Goal: Transaction & Acquisition: Purchase product/service

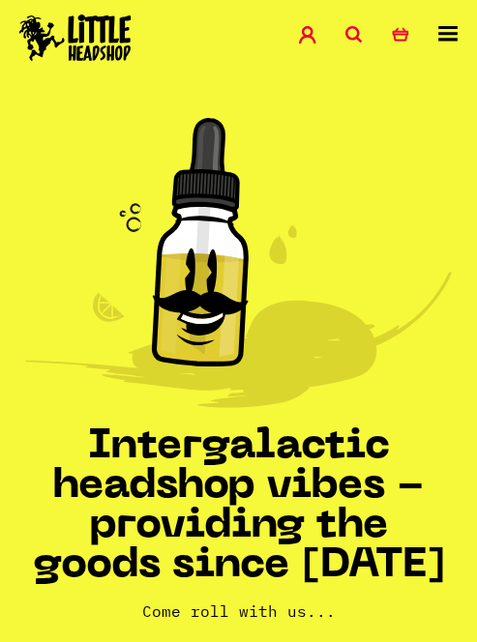
scroll to position [483, 0]
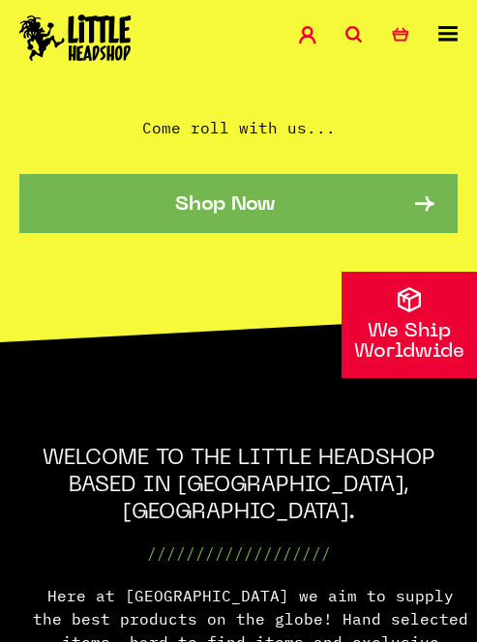
click at [194, 227] on link "Shop Now" at bounding box center [238, 203] width 438 height 59
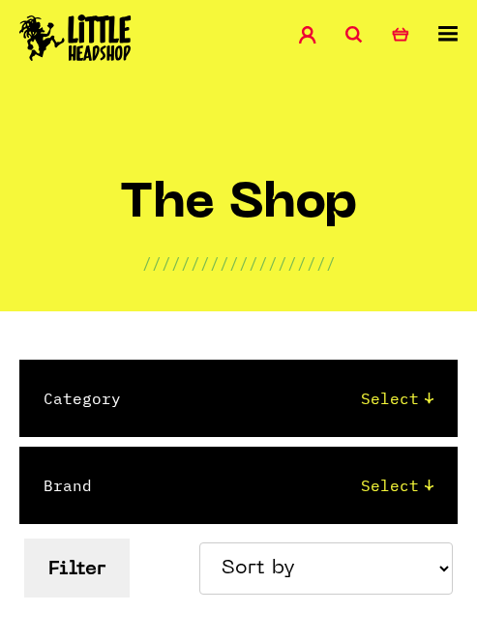
scroll to position [193, 0]
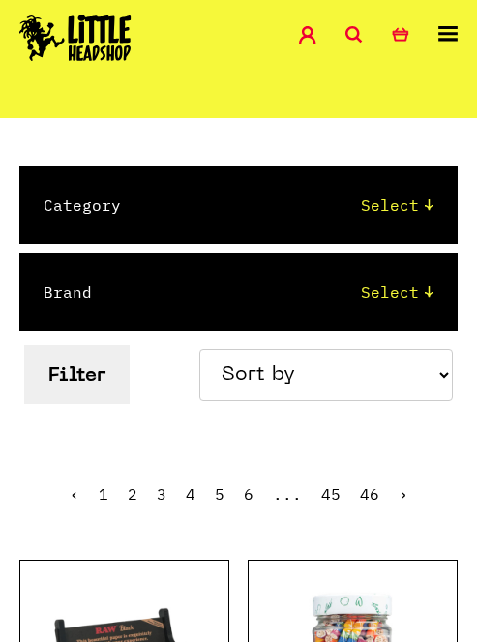
click at [190, 227] on div "Category Select 2 Piece 3 Piece 4 Piece 420/710 LIFE Acrylic Bongs Ashtrays Bac…" at bounding box center [238, 204] width 438 height 77
click at [334, 218] on div "Category Select 2 Piece 3 Piece 4 Piece 420/710 LIFE Acrylic Bongs Ashtrays Bac…" at bounding box center [238, 204] width 438 height 77
select select "76"
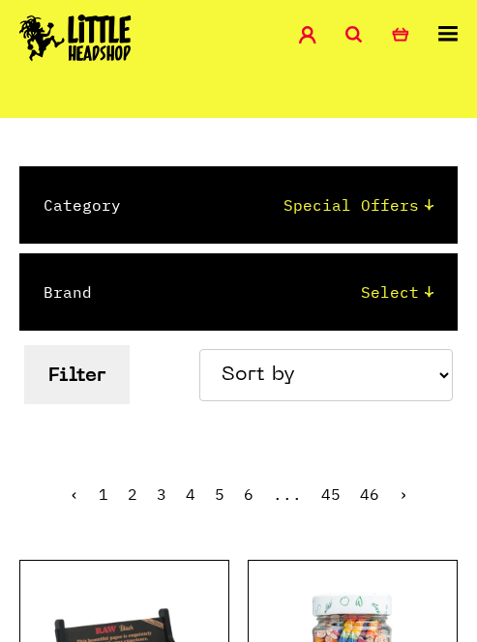
click at [160, 193] on select "Select 2 Piece 3 Piece 4 Piece 420/710 LIFE Acrylic Bongs Ashtrays Backwoods Ba…" at bounding box center [297, 204] width 274 height 23
click at [400, 401] on select "Sort by Price - Low to High Price - High to Low Newest Products" at bounding box center [325, 375] width 253 height 52
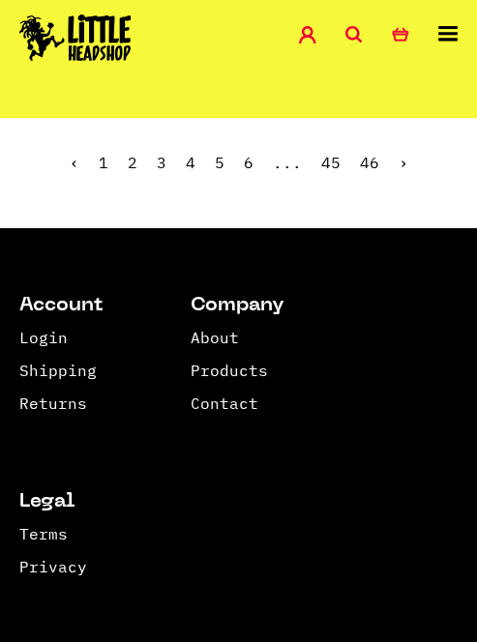
scroll to position [4253, 0]
